Goal: Information Seeking & Learning: Learn about a topic

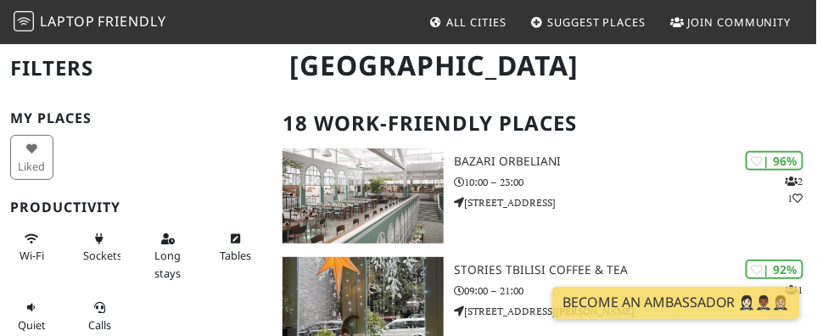
scroll to position [101, 0]
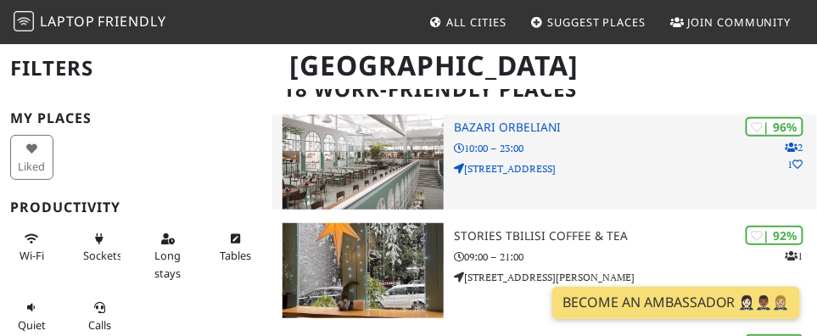
click at [501, 125] on h3 "Bazari Orbeliani" at bounding box center [635, 127] width 363 height 14
click at [490, 168] on p "3a Vekua Street" at bounding box center [635, 168] width 363 height 16
click at [508, 120] on h3 "Bazari Orbeliani" at bounding box center [635, 127] width 363 height 14
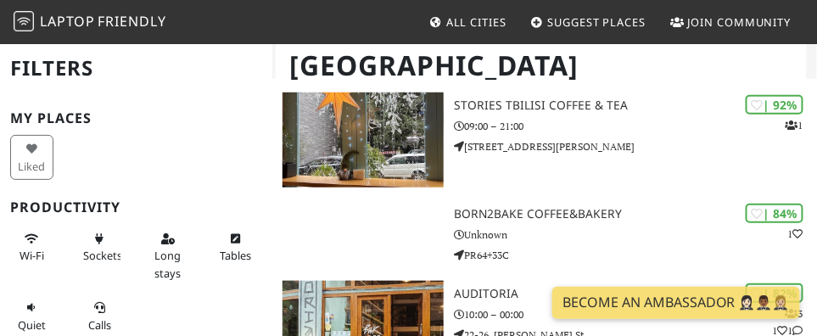
scroll to position [236, 0]
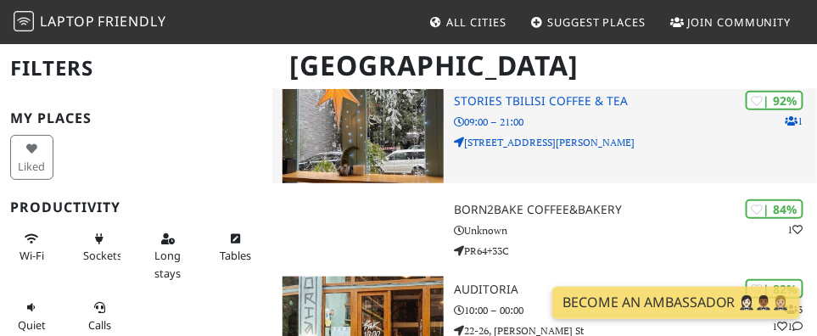
click at [351, 143] on img at bounding box center [363, 135] width 161 height 95
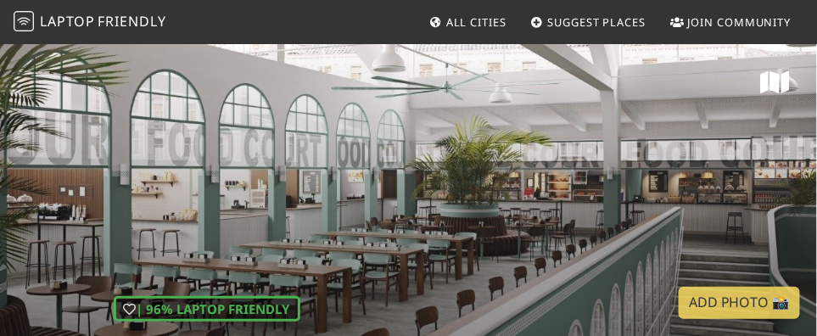
click at [210, 229] on div "| 96% Laptop Friendly Bazari Orbeliani" at bounding box center [408, 218] width 817 height 353
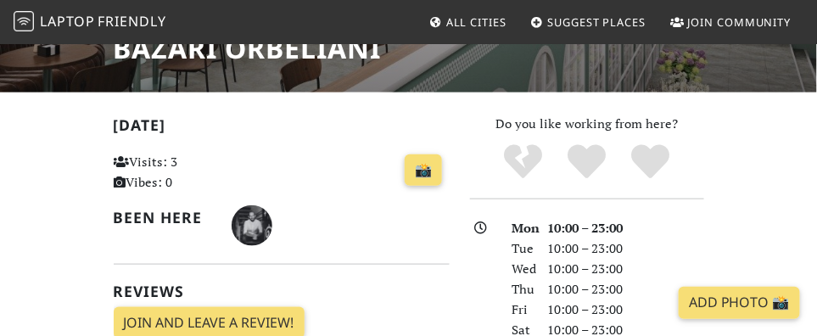
scroll to position [236, 0]
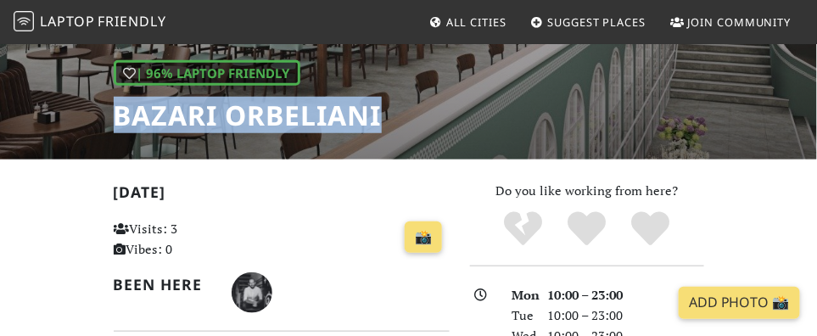
drag, startPoint x: 397, startPoint y: 122, endPoint x: 106, endPoint y: 123, distance: 291.0
copy h1 "Bazari Orbeliani"
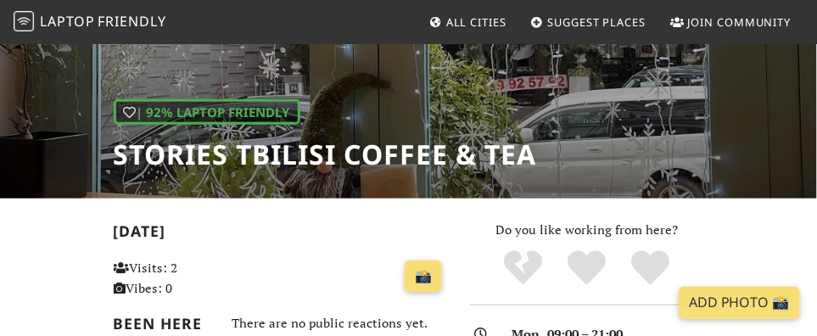
scroll to position [168, 0]
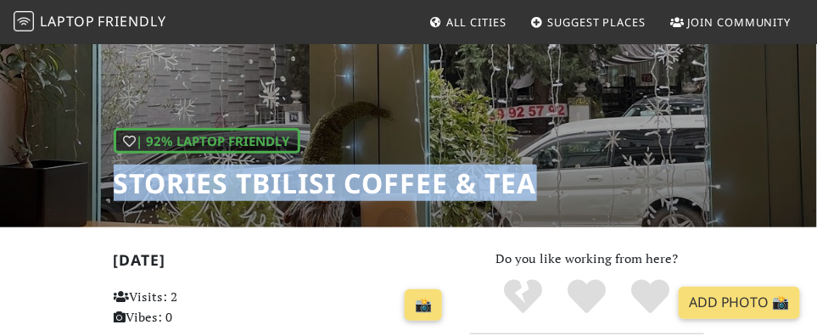
drag, startPoint x: 421, startPoint y: 168, endPoint x: 91, endPoint y: 171, distance: 330.0
click at [91, 171] on div "| 92% Laptop Friendly Stories Tbilisi Coffee & Tea" at bounding box center [408, 50] width 817 height 353
copy h1 "Stories Tbilisi Coffee & Tea"
